Goal: Task Accomplishment & Management: Complete application form

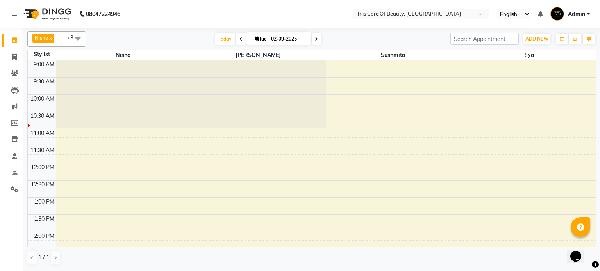
click at [315, 37] on icon at bounding box center [316, 39] width 3 height 5
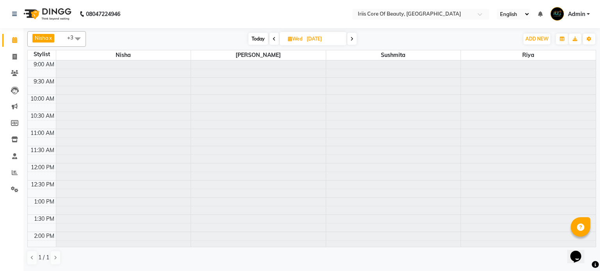
click at [254, 39] on span "Today" at bounding box center [258, 39] width 20 height 12
type input "02-09-2025"
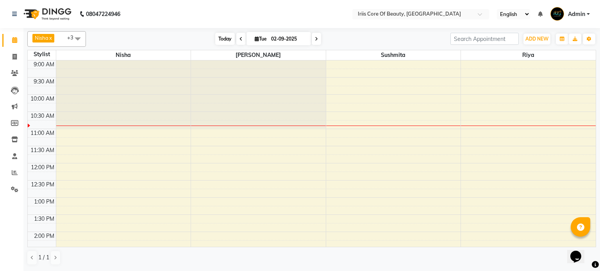
click at [223, 37] on span "Today" at bounding box center [225, 39] width 20 height 12
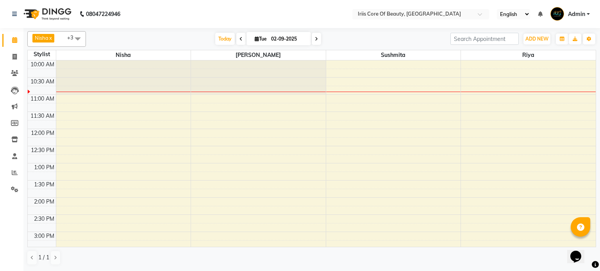
click at [255, 37] on icon at bounding box center [257, 38] width 4 height 5
select select "9"
select select "2025"
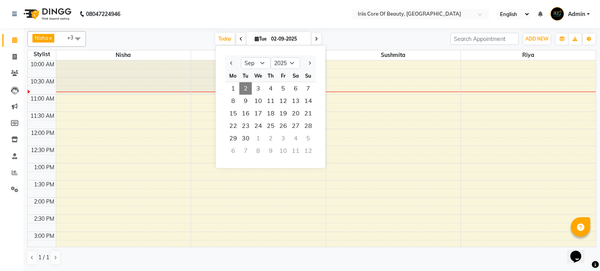
click at [246, 88] on span "2" at bounding box center [245, 88] width 12 height 12
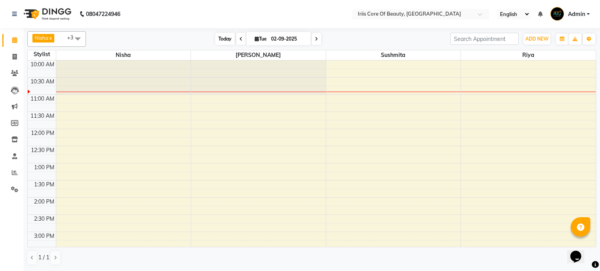
click at [218, 37] on span "Today" at bounding box center [225, 39] width 20 height 12
click at [315, 41] on icon at bounding box center [316, 39] width 3 height 5
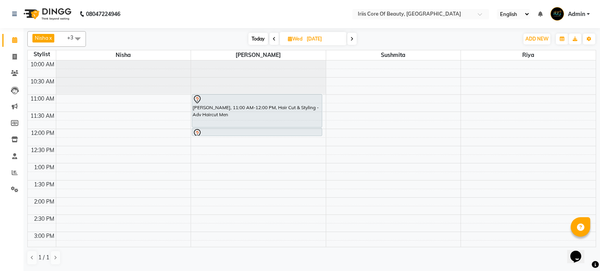
click at [350, 36] on span at bounding box center [351, 39] width 9 height 12
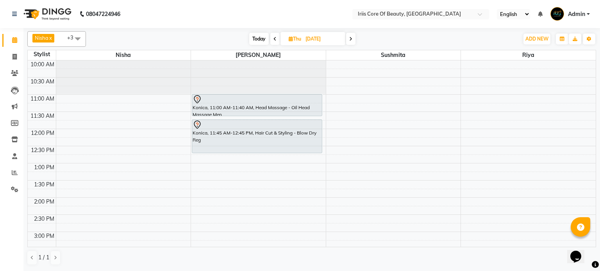
click at [350, 37] on icon at bounding box center [350, 39] width 3 height 5
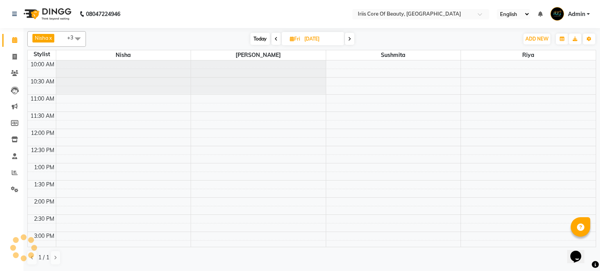
click at [350, 37] on icon at bounding box center [349, 39] width 3 height 5
click at [274, 38] on icon at bounding box center [275, 39] width 3 height 5
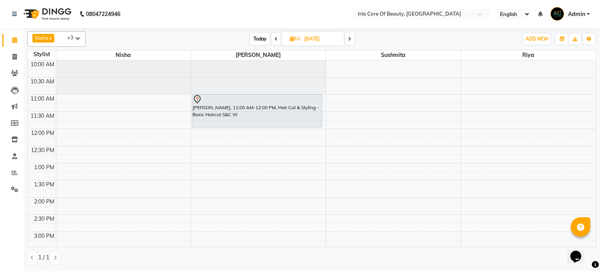
click at [349, 38] on icon at bounding box center [349, 39] width 3 height 5
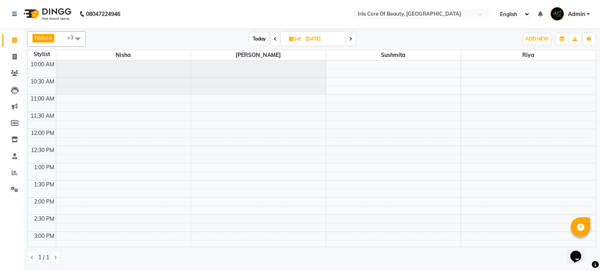
click at [352, 37] on span at bounding box center [350, 39] width 9 height 12
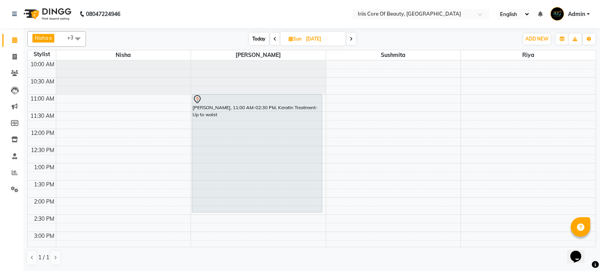
click at [352, 37] on icon at bounding box center [350, 39] width 3 height 5
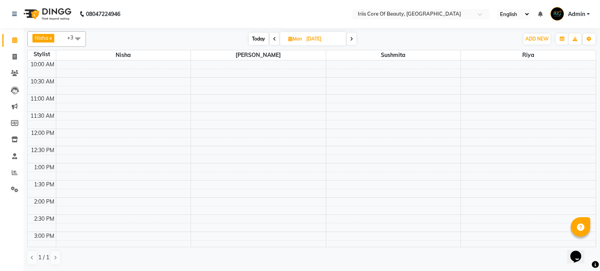
click at [352, 37] on icon at bounding box center [351, 39] width 3 height 5
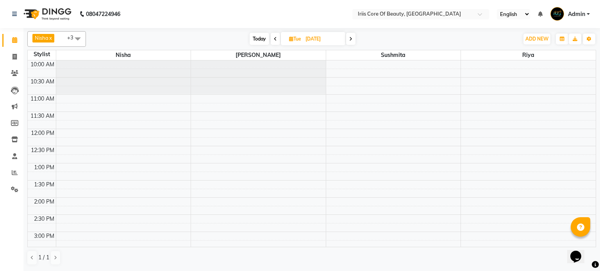
click at [352, 37] on icon at bounding box center [350, 39] width 3 height 5
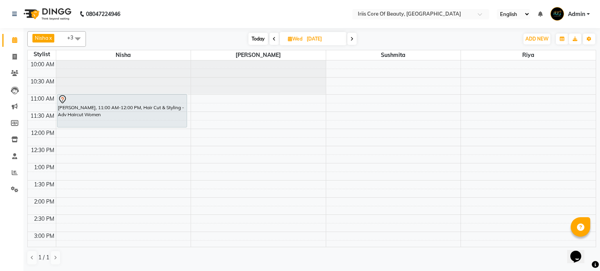
click at [352, 37] on icon at bounding box center [351, 39] width 3 height 5
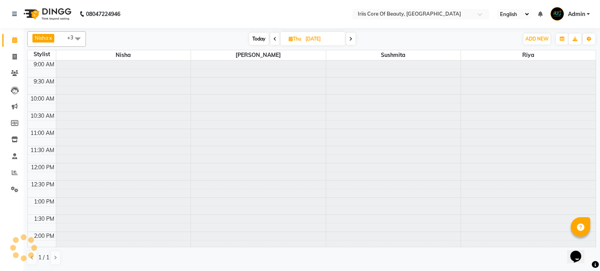
scroll to position [0, 0]
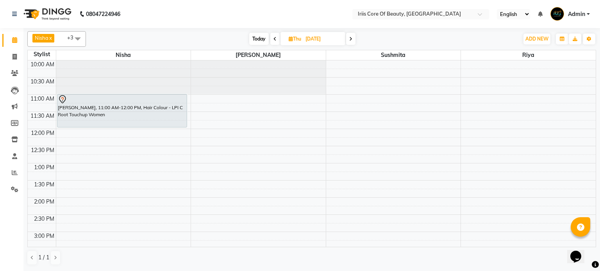
click at [352, 37] on icon at bounding box center [350, 39] width 3 height 5
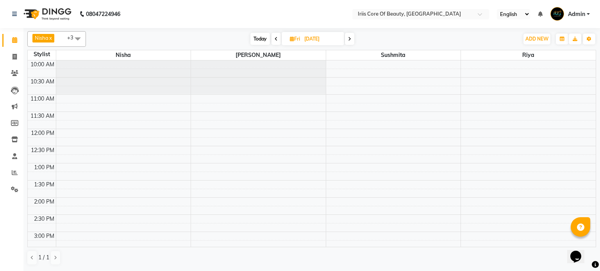
click at [352, 37] on span at bounding box center [349, 39] width 9 height 12
click at [352, 37] on span at bounding box center [350, 39] width 9 height 12
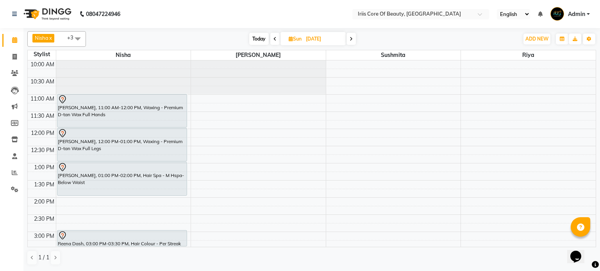
click at [352, 37] on icon at bounding box center [350, 39] width 3 height 5
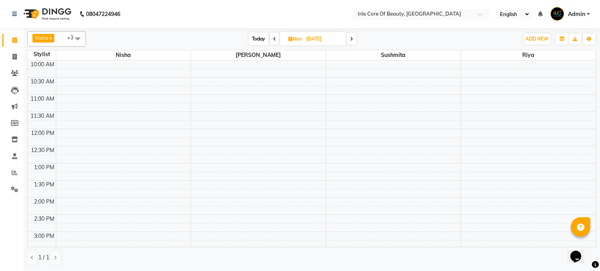
click at [352, 37] on icon at bounding box center [351, 39] width 3 height 5
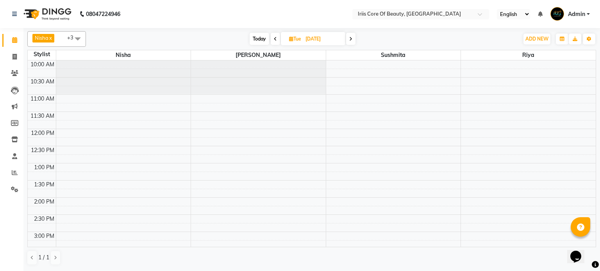
click at [352, 37] on icon at bounding box center [350, 39] width 3 height 5
click at [352, 37] on icon at bounding box center [351, 39] width 3 height 5
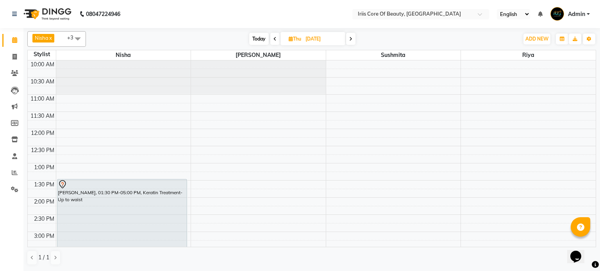
click at [352, 37] on icon at bounding box center [350, 39] width 3 height 5
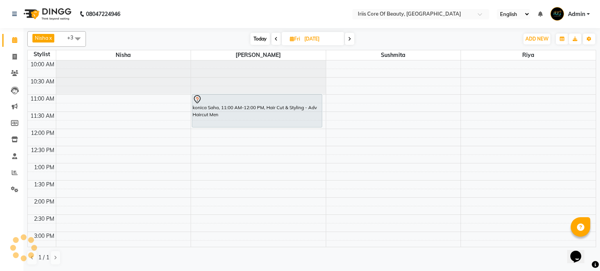
click at [352, 37] on span at bounding box center [349, 39] width 9 height 12
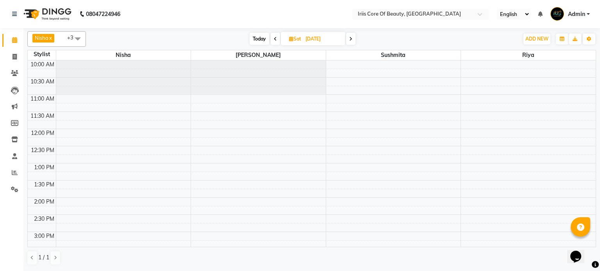
click at [276, 38] on span at bounding box center [275, 39] width 9 height 12
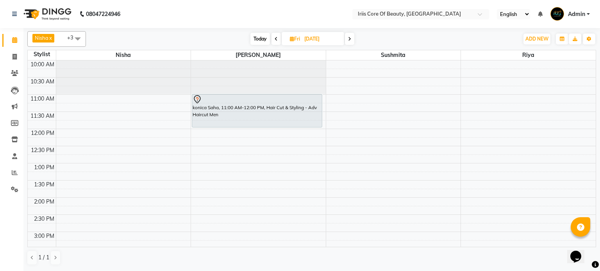
click at [350, 37] on icon at bounding box center [349, 39] width 3 height 5
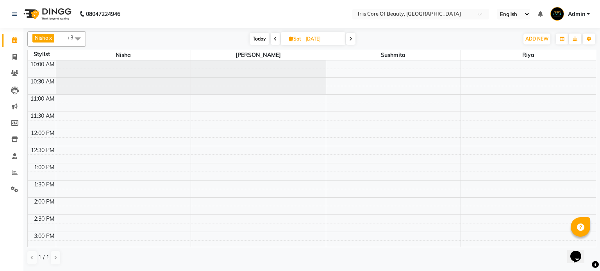
click at [350, 37] on icon at bounding box center [350, 39] width 3 height 5
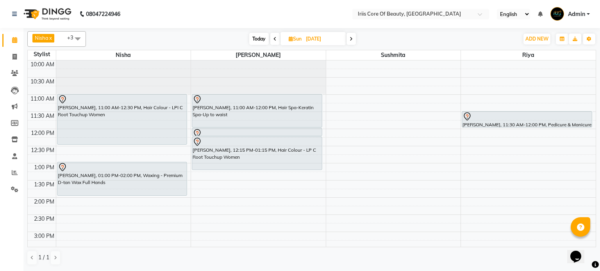
click at [350, 37] on icon at bounding box center [350, 39] width 3 height 5
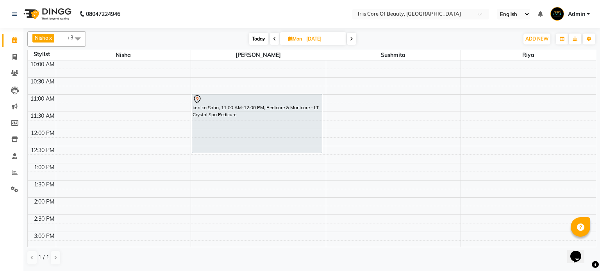
drag, startPoint x: 250, startPoint y: 127, endPoint x: 249, endPoint y: 147, distance: 20.3
click at [249, 147] on div "konica Saha, 11:00 AM-12:00 PM, Pedicure & Manicure - LT Crystal Spa Pedicure k…" at bounding box center [258, 249] width 135 height 446
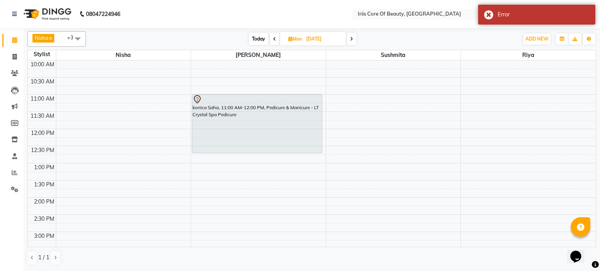
click at [353, 36] on span at bounding box center [351, 39] width 9 height 12
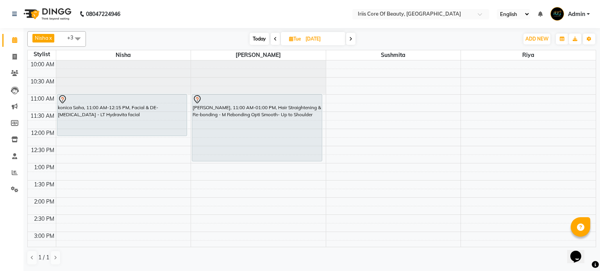
click at [353, 36] on span at bounding box center [350, 39] width 9 height 12
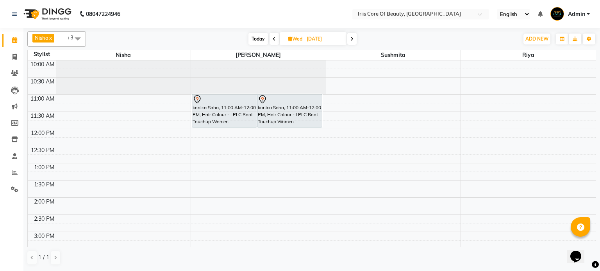
click at [353, 38] on icon at bounding box center [351, 39] width 3 height 5
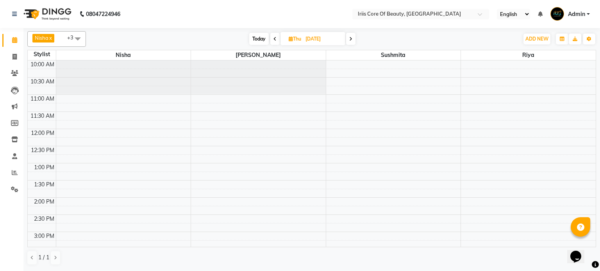
click at [274, 39] on icon at bounding box center [274, 39] width 3 height 5
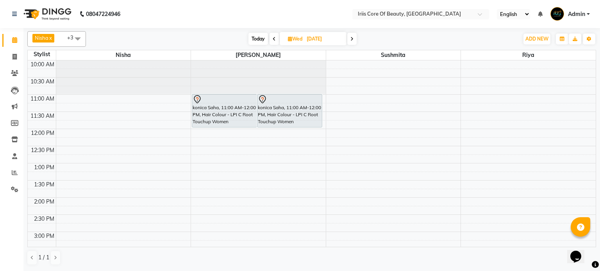
click at [274, 39] on icon at bounding box center [274, 39] width 3 height 5
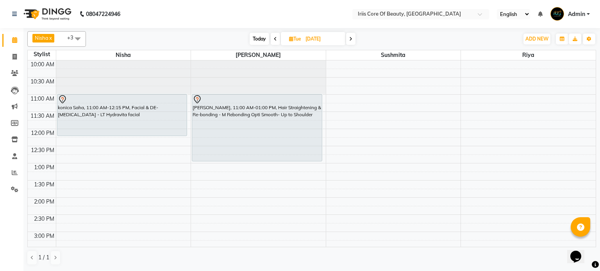
click at [274, 39] on icon at bounding box center [275, 39] width 3 height 5
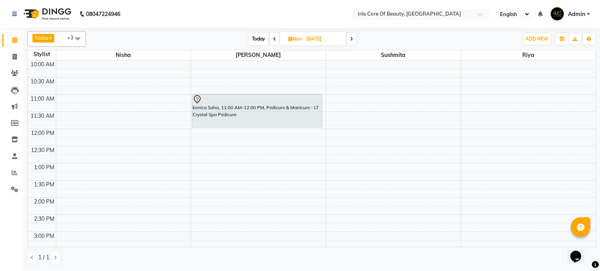
click at [274, 39] on icon at bounding box center [274, 39] width 3 height 5
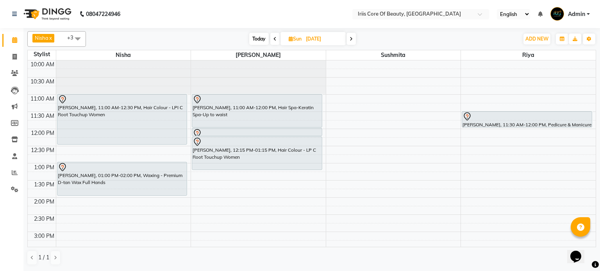
click at [274, 39] on icon at bounding box center [274, 39] width 3 height 5
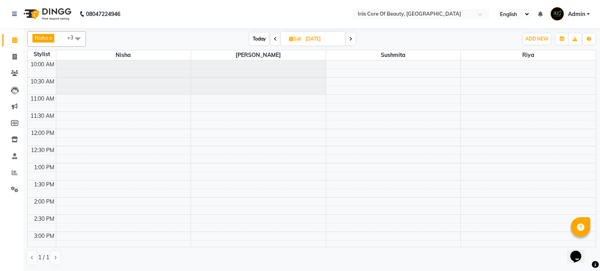
click at [274, 39] on icon at bounding box center [275, 39] width 3 height 5
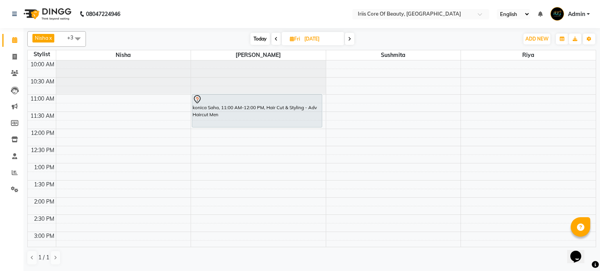
click at [274, 39] on icon at bounding box center [275, 39] width 3 height 5
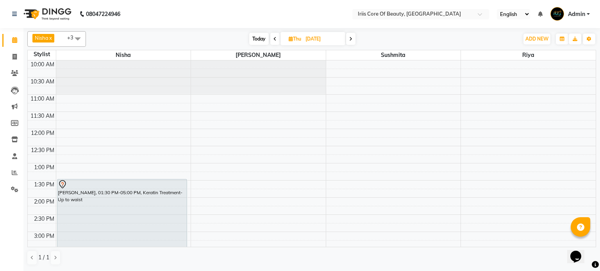
click at [274, 39] on icon at bounding box center [274, 39] width 3 height 5
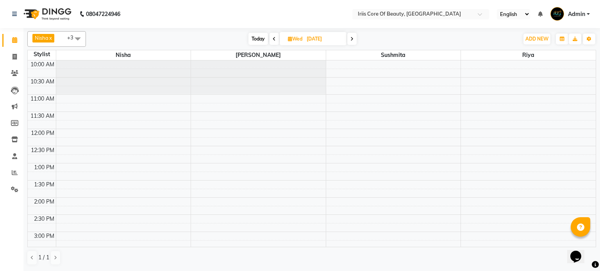
click at [274, 39] on span at bounding box center [273, 39] width 9 height 12
click at [274, 39] on icon at bounding box center [275, 39] width 3 height 5
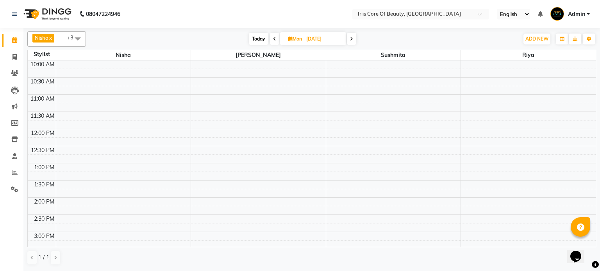
click at [274, 39] on icon at bounding box center [274, 39] width 3 height 5
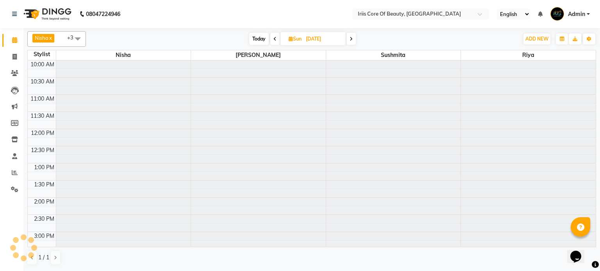
scroll to position [0, 0]
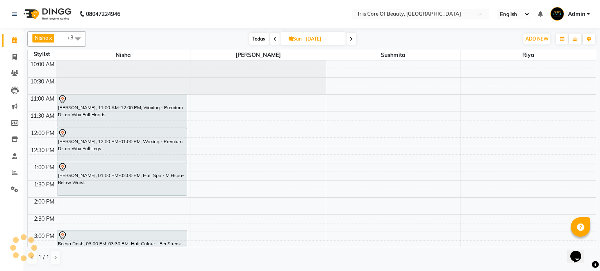
click at [274, 39] on icon at bounding box center [274, 39] width 3 height 5
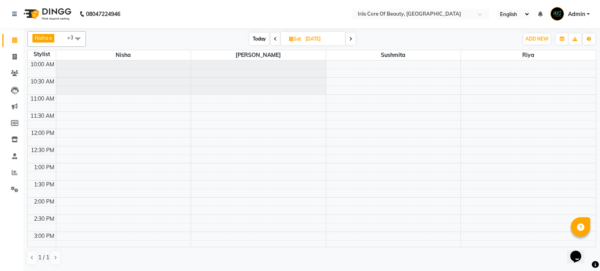
click at [274, 39] on icon at bounding box center [275, 39] width 3 height 5
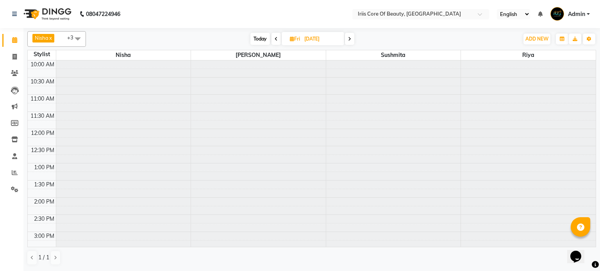
scroll to position [34, 0]
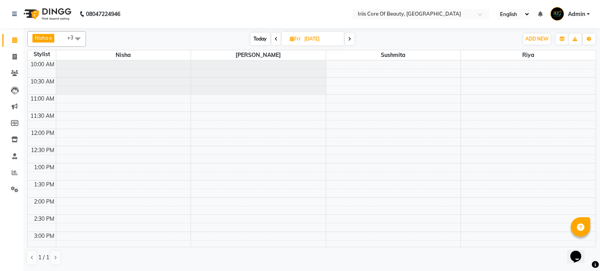
click at [274, 39] on icon at bounding box center [275, 39] width 3 height 5
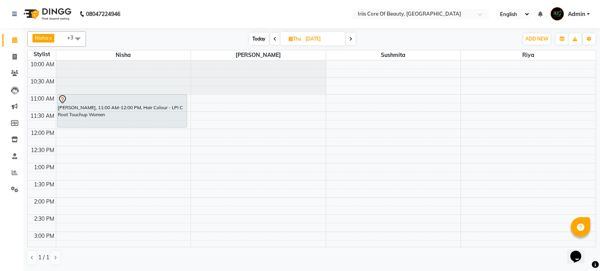
click at [274, 39] on icon at bounding box center [274, 39] width 3 height 5
click at [274, 39] on span at bounding box center [273, 39] width 9 height 12
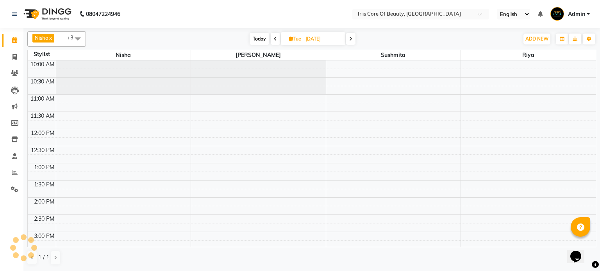
click at [274, 39] on icon at bounding box center [275, 39] width 3 height 5
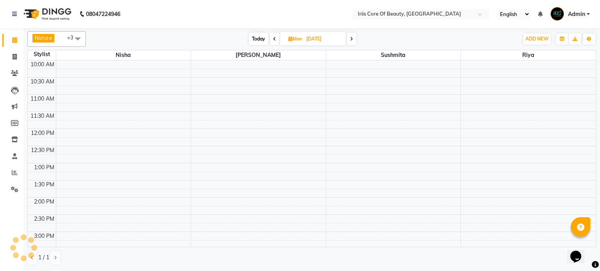
click at [274, 39] on icon at bounding box center [274, 39] width 3 height 5
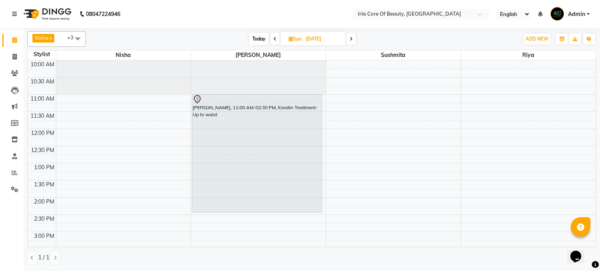
click at [274, 39] on icon at bounding box center [274, 39] width 3 height 5
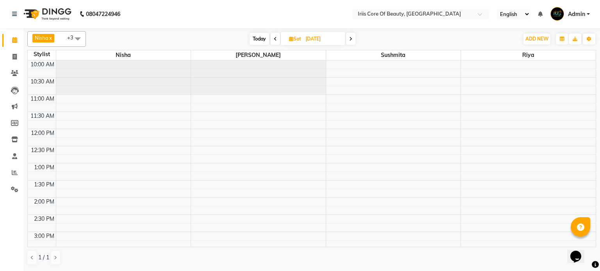
click at [274, 39] on icon at bounding box center [275, 39] width 3 height 5
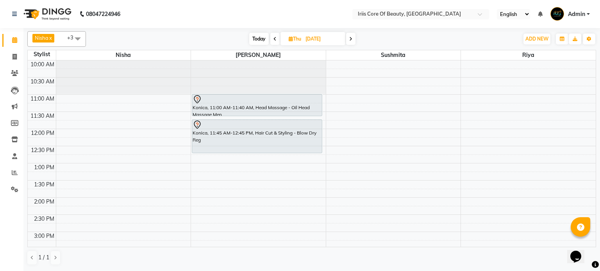
click at [274, 38] on icon at bounding box center [274, 39] width 3 height 5
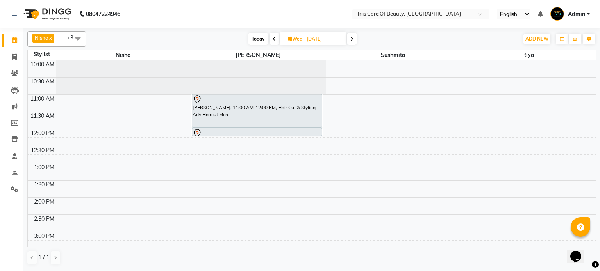
click at [274, 38] on icon at bounding box center [274, 39] width 3 height 5
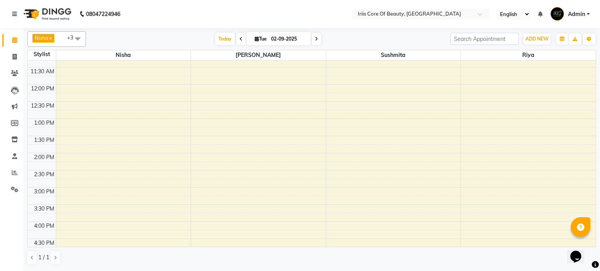
scroll to position [78, 0]
click at [315, 37] on icon at bounding box center [316, 39] width 3 height 5
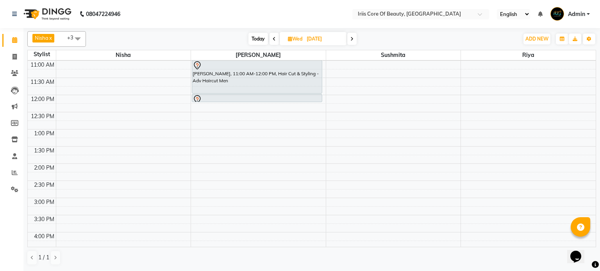
click at [273, 39] on icon at bounding box center [274, 39] width 3 height 5
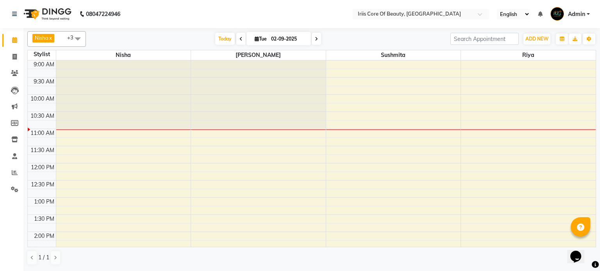
scroll to position [1, 0]
click at [239, 39] on icon at bounding box center [240, 39] width 3 height 5
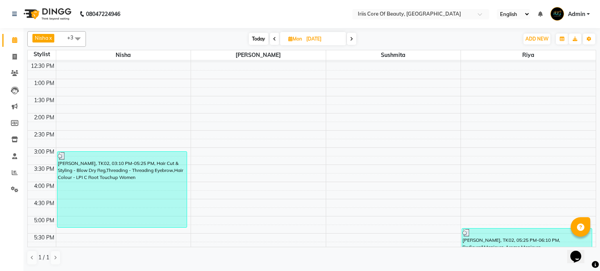
scroll to position [0, 0]
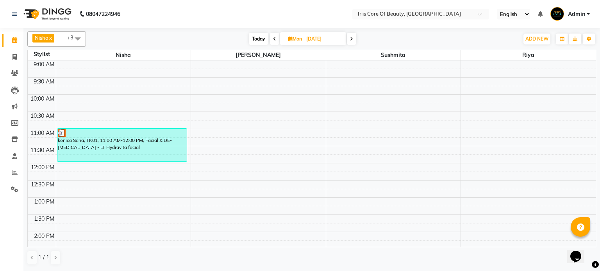
click at [259, 39] on span "Today" at bounding box center [259, 39] width 20 height 12
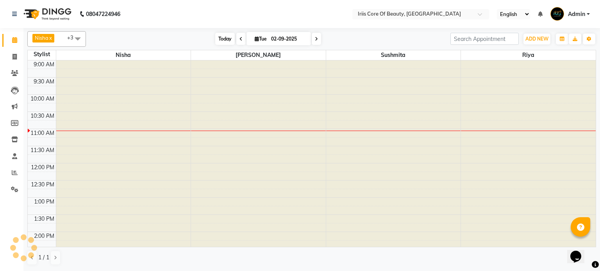
scroll to position [68, 0]
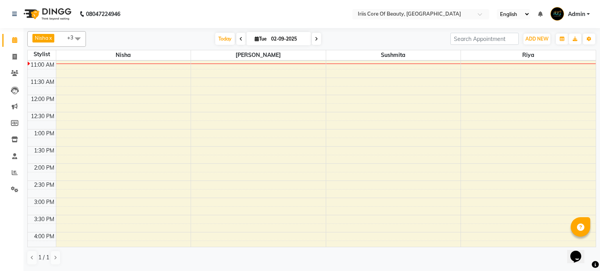
click at [315, 39] on icon at bounding box center [316, 39] width 3 height 5
type input "[DATE]"
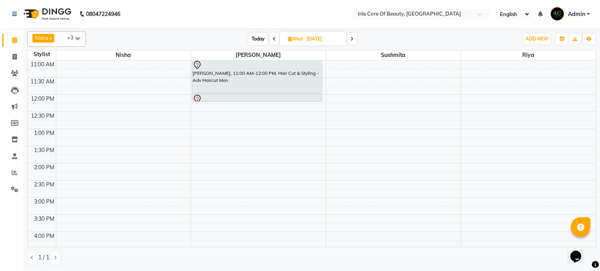
click at [197, 113] on div "9:00 AM 9:30 AM 10:00 AM 10:30 AM 11:00 AM 11:30 AM 12:00 PM 12:30 PM 1:00 PM 1…" at bounding box center [312, 215] width 568 height 446
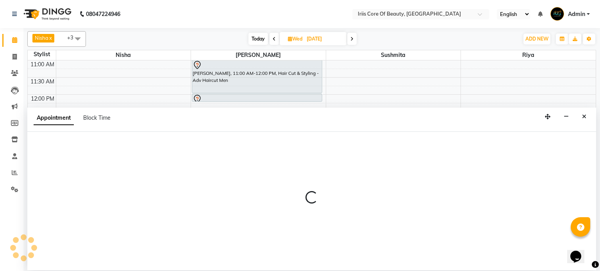
select select "1570"
select select "tentative"
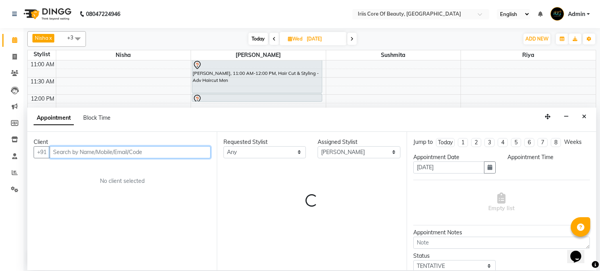
select select "750"
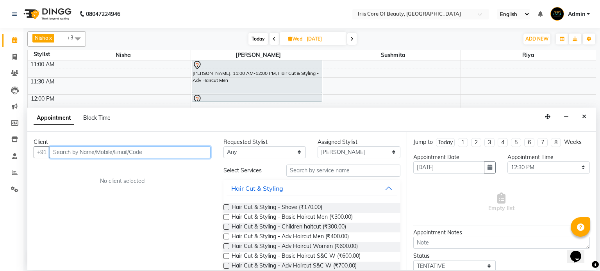
click at [164, 152] on input "text" at bounding box center [130, 152] width 161 height 12
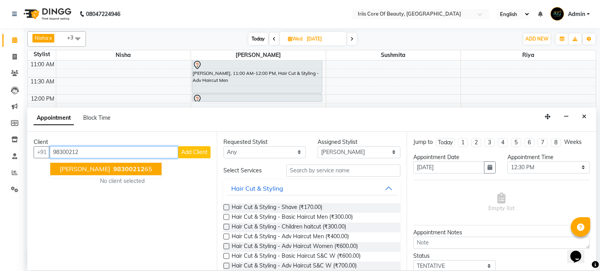
click at [98, 172] on span "[PERSON_NAME]" at bounding box center [85, 169] width 50 height 8
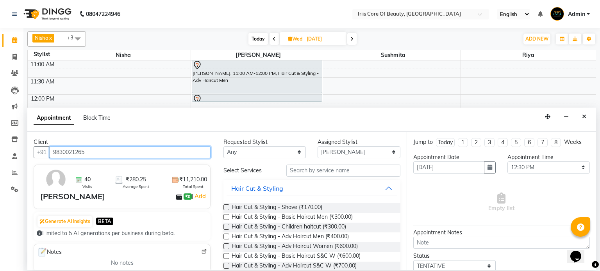
type input "9830021265"
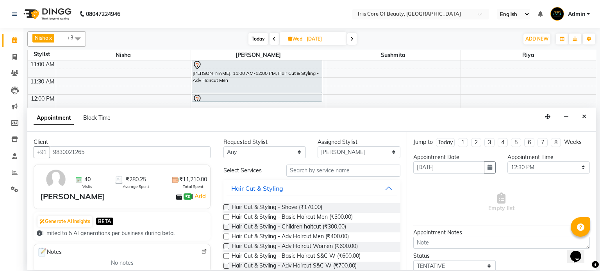
click at [225, 208] on label at bounding box center [226, 208] width 6 height 6
click at [225, 208] on input "checkbox" at bounding box center [225, 208] width 5 height 5
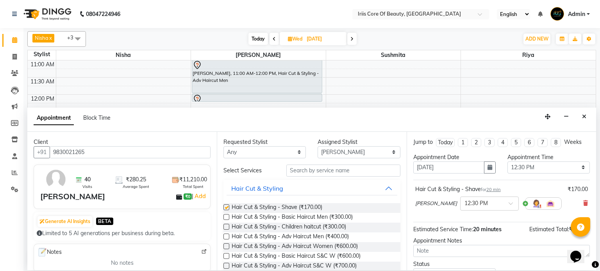
checkbox input "false"
click at [225, 217] on label at bounding box center [226, 217] width 6 height 6
click at [225, 217] on input "checkbox" at bounding box center [225, 218] width 5 height 5
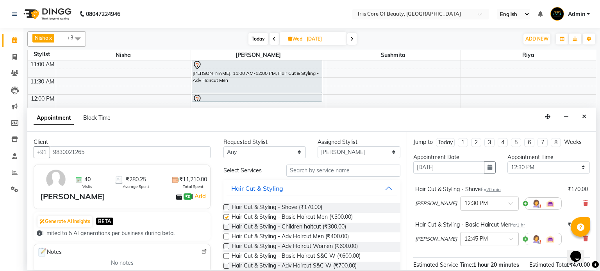
checkbox input "false"
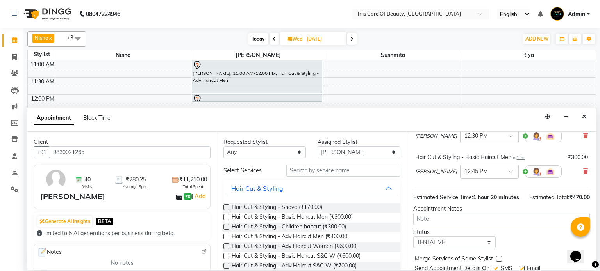
scroll to position [94, 0]
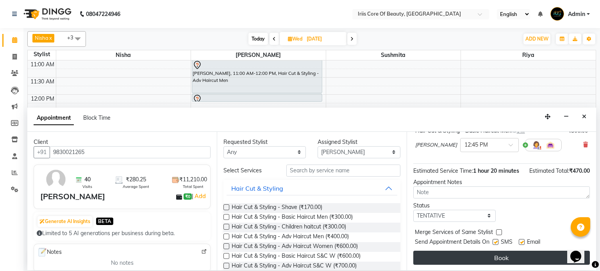
click at [474, 257] on button "Book" at bounding box center [501, 258] width 176 height 14
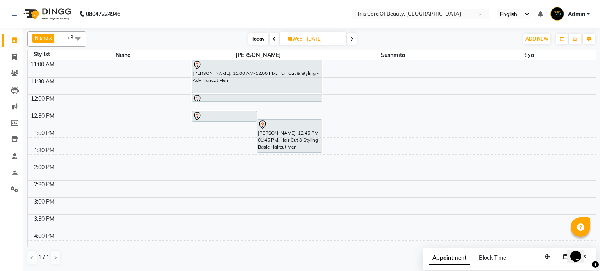
click at [474, 257] on div "Appointment Block Time" at bounding box center [467, 258] width 77 height 8
